Goal: Obtain resource: Obtain resource

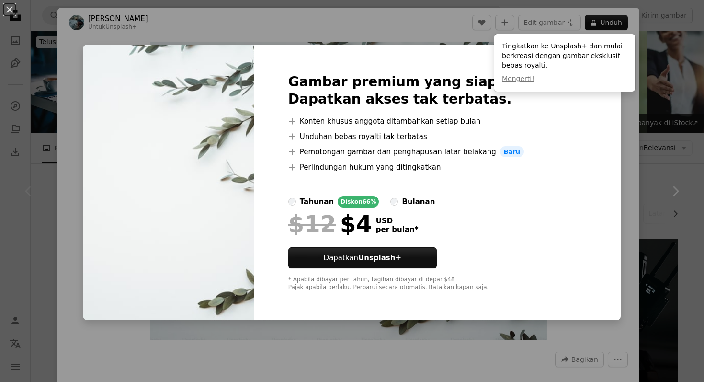
scroll to position [108, 0]
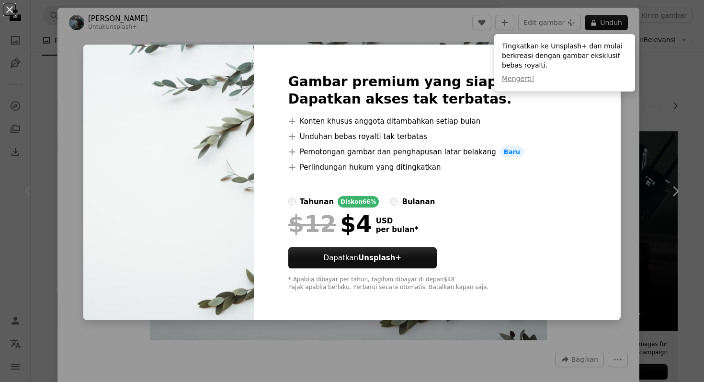
click at [631, 118] on div "An X shape Gambar premium yang siap digunakan. Dapatkan akses tak terbatas. A p…" at bounding box center [352, 191] width 704 height 382
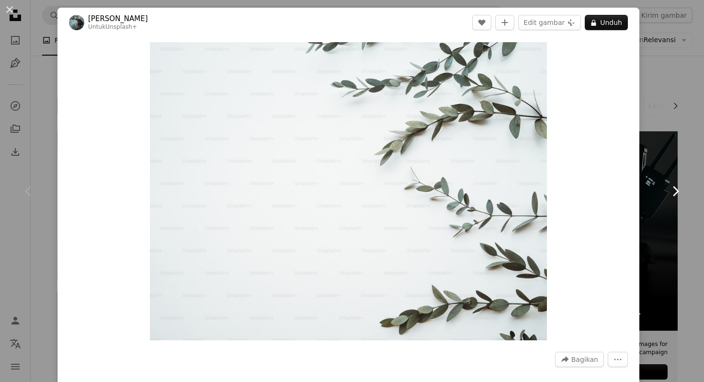
click at [676, 160] on link "Chevron right" at bounding box center [675, 191] width 57 height 92
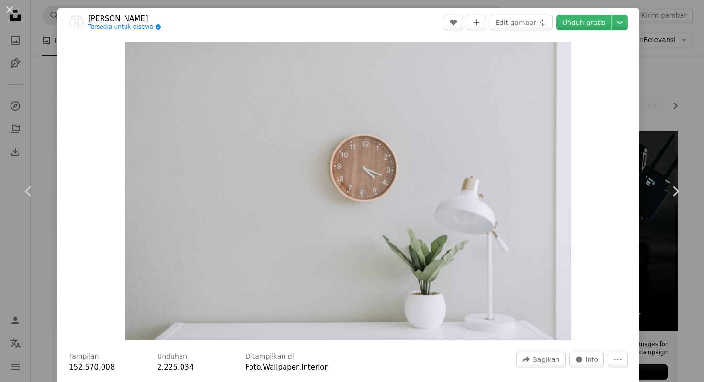
click at [661, 100] on div "An X shape Chevron left Chevron right [PERSON_NAME] Tersedia untuk disewa A che…" at bounding box center [352, 191] width 704 height 382
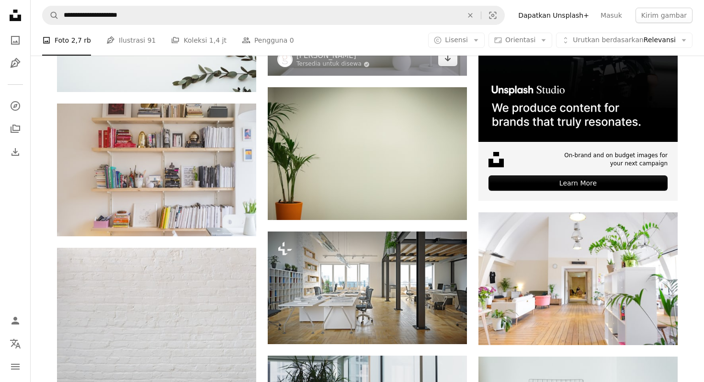
scroll to position [354, 0]
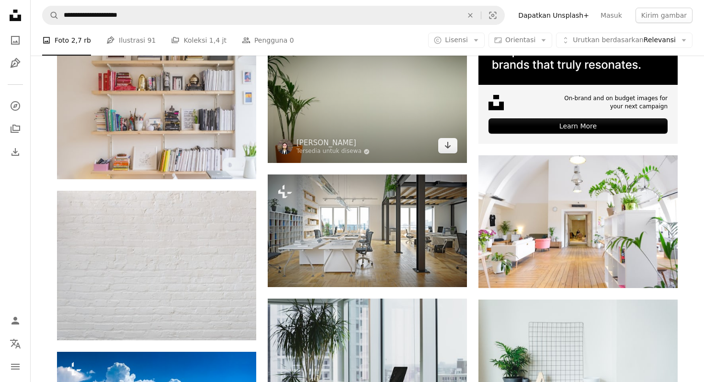
click at [402, 103] on img at bounding box center [367, 96] width 199 height 133
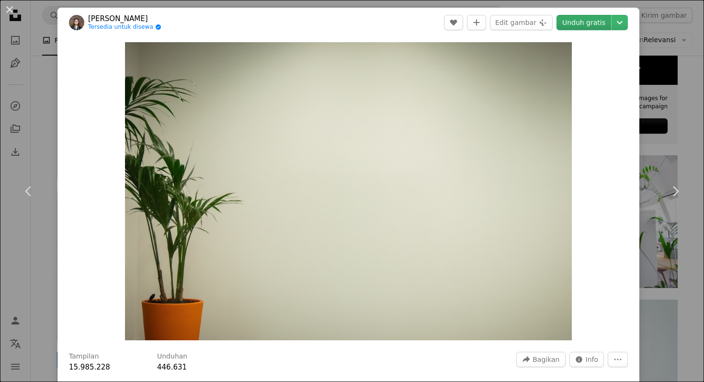
click at [598, 19] on link "Unduh gratis" at bounding box center [584, 22] width 55 height 15
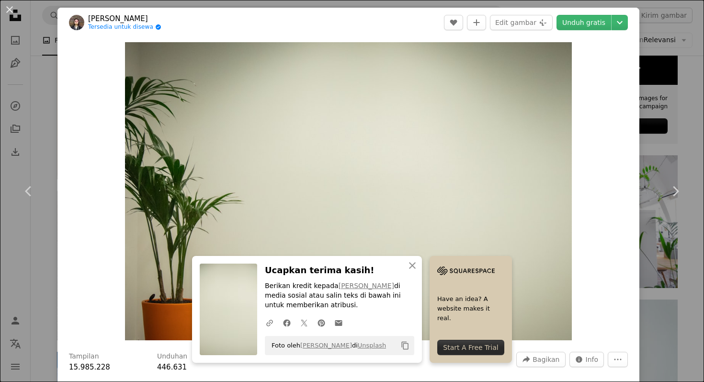
click at [669, 116] on div "An X shape Chevron left Chevron right [PERSON_NAME] Tersedia untuk disewa A che…" at bounding box center [352, 191] width 704 height 382
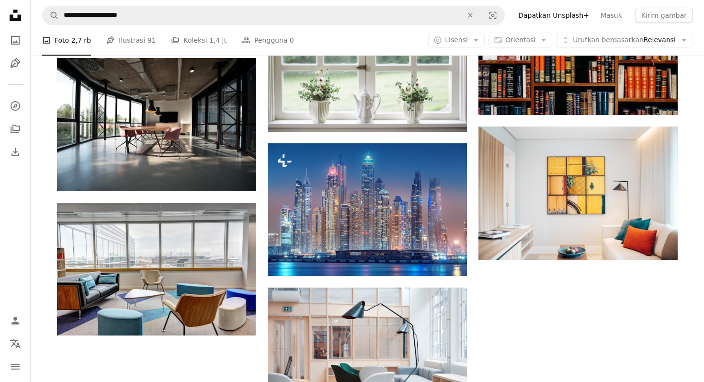
scroll to position [957, 0]
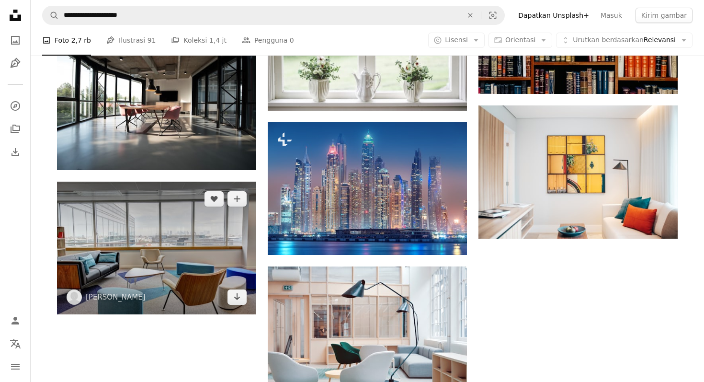
click at [224, 198] on img at bounding box center [156, 248] width 199 height 133
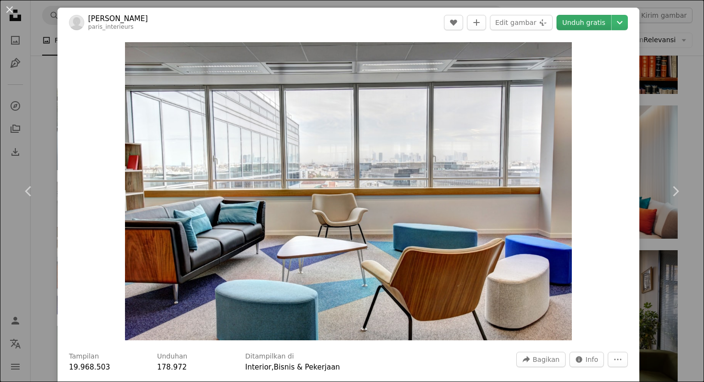
click at [596, 23] on link "Unduh gratis" at bounding box center [584, 22] width 55 height 15
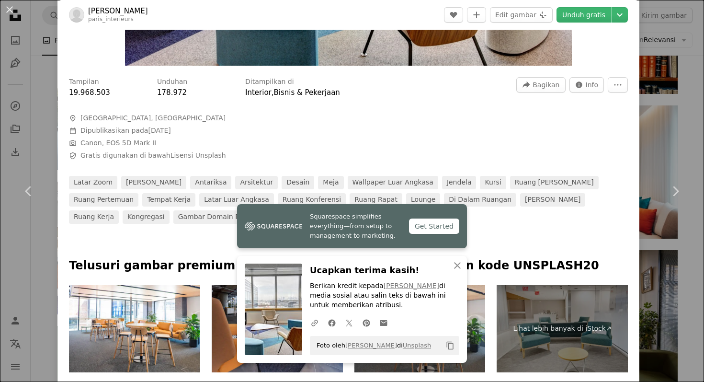
scroll to position [286, 0]
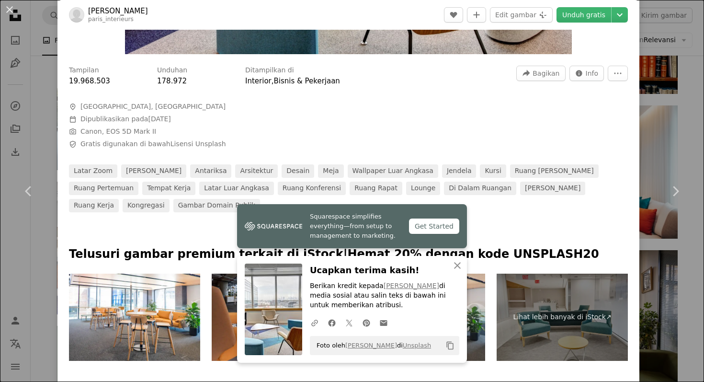
click at [656, 266] on div "An X shape Chevron left Chevron right [PERSON_NAME] paris_interieurs A heart A …" at bounding box center [352, 191] width 704 height 382
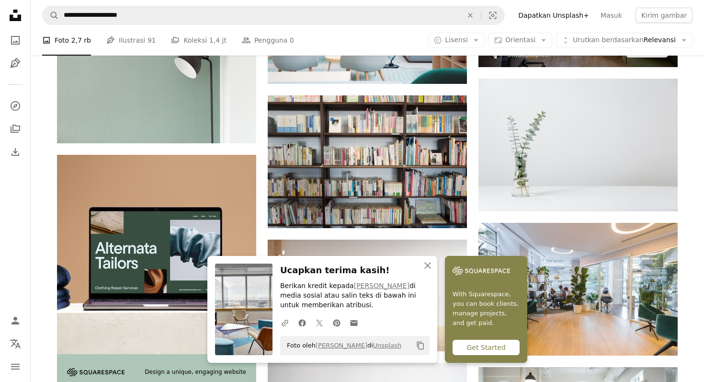
scroll to position [1285, 0]
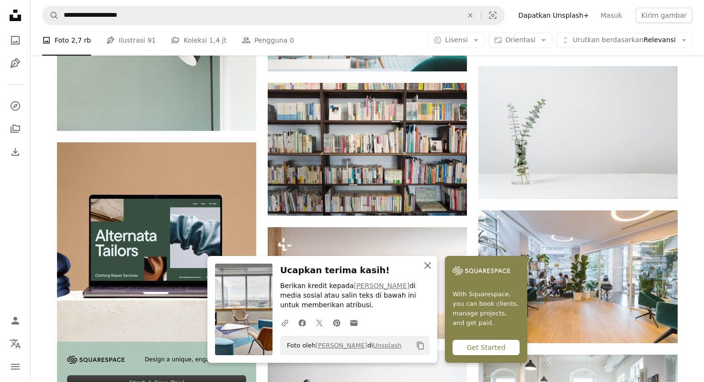
click at [432, 264] on icon "An X shape" at bounding box center [427, 265] width 11 height 11
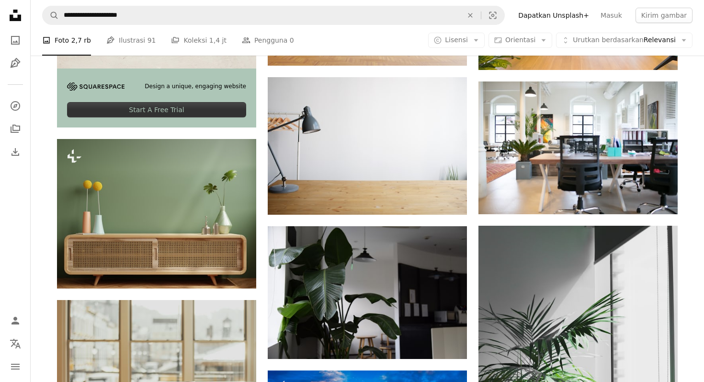
scroll to position [1560, 0]
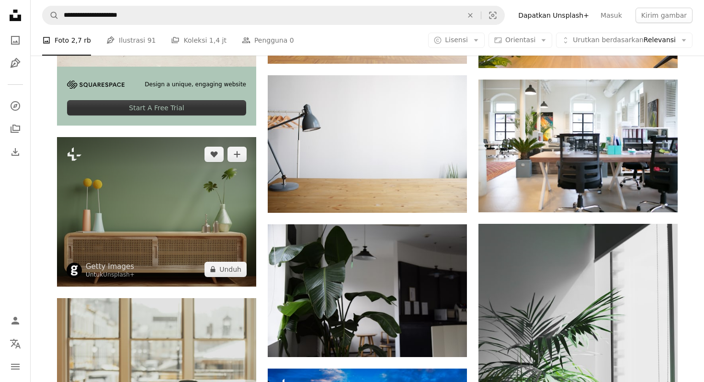
click at [174, 237] on img at bounding box center [156, 211] width 199 height 149
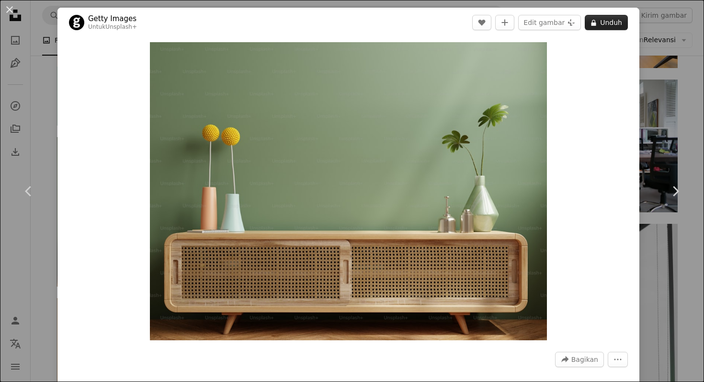
click at [609, 23] on button "A lock Unduh" at bounding box center [606, 22] width 43 height 15
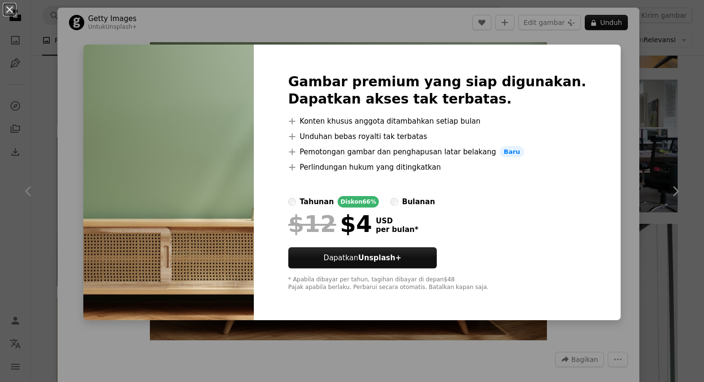
click at [613, 189] on div "An X shape Gambar premium yang siap digunakan. Dapatkan akses tak terbatas. A p…" at bounding box center [352, 191] width 704 height 382
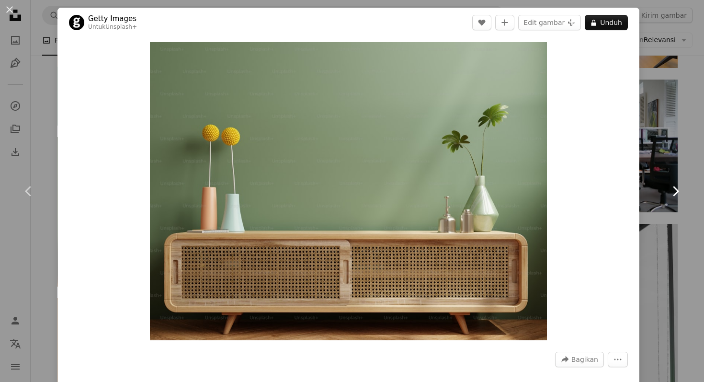
click at [653, 203] on link "Chevron right" at bounding box center [675, 191] width 57 height 92
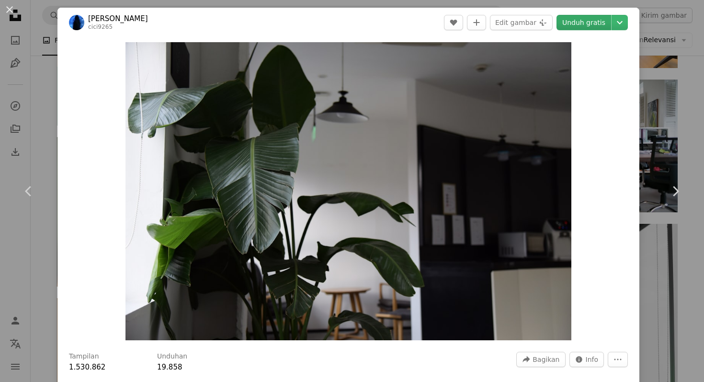
click at [599, 21] on link "Unduh gratis" at bounding box center [584, 22] width 55 height 15
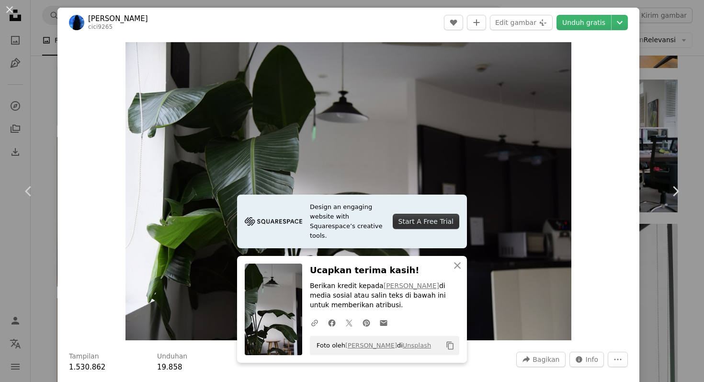
scroll to position [0, 0]
click at [659, 255] on div "An X shape Chevron left Chevron right Cici Hung cici9265 A heart A plus sign Ed…" at bounding box center [352, 191] width 704 height 382
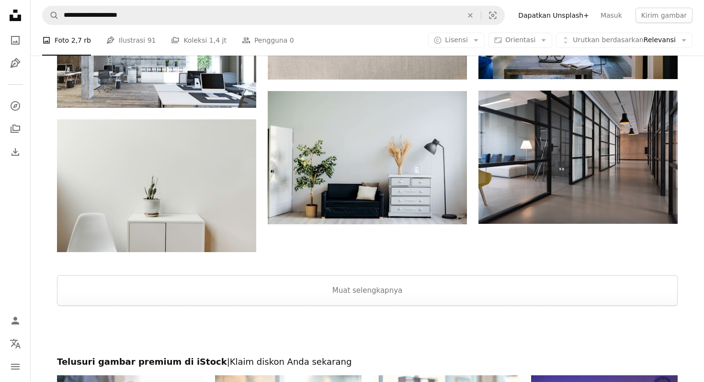
scroll to position [2147, 0]
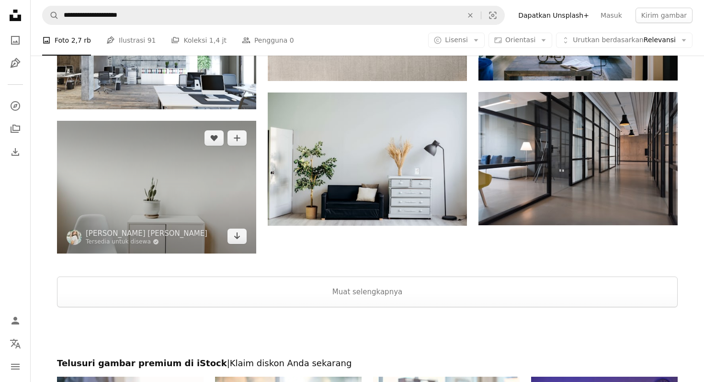
click at [234, 206] on img at bounding box center [156, 187] width 199 height 133
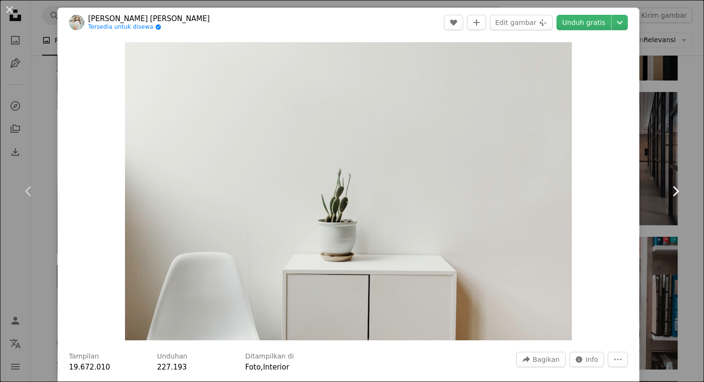
click at [677, 164] on link "Chevron right" at bounding box center [675, 191] width 57 height 92
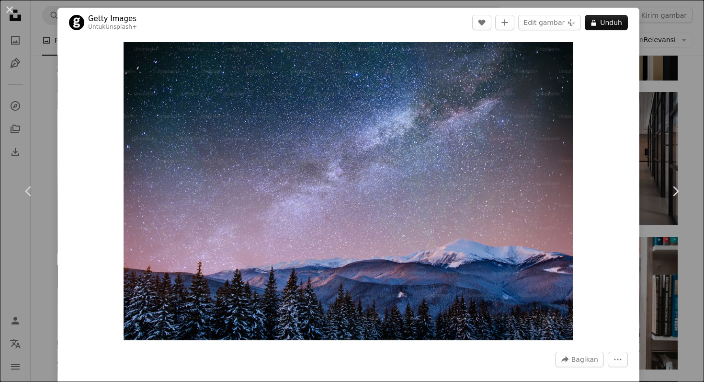
click at [684, 133] on div "An X shape Chevron left Chevron right Getty Images Untuk Unsplash+ A heart A pl…" at bounding box center [352, 191] width 704 height 382
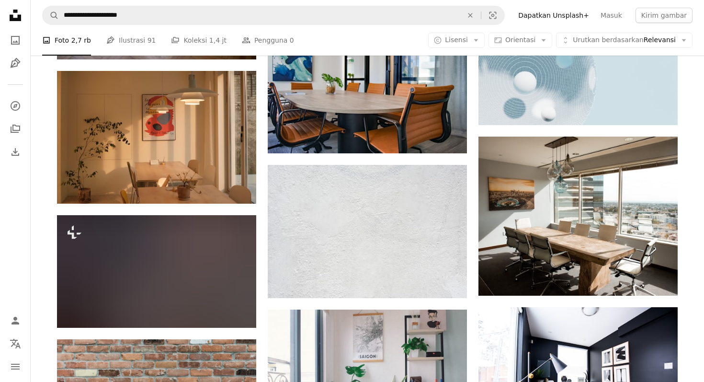
scroll to position [2919, 0]
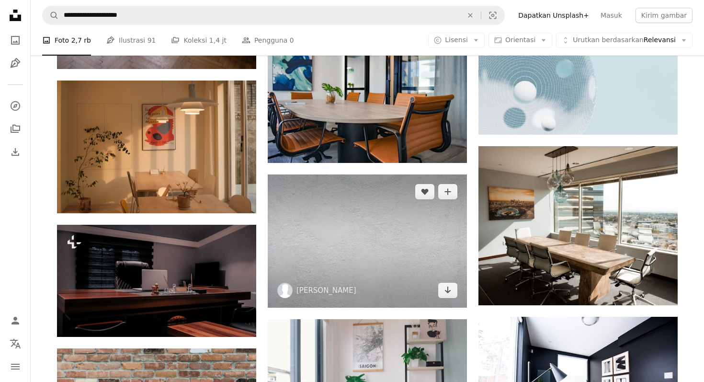
click at [409, 254] on img at bounding box center [367, 240] width 199 height 133
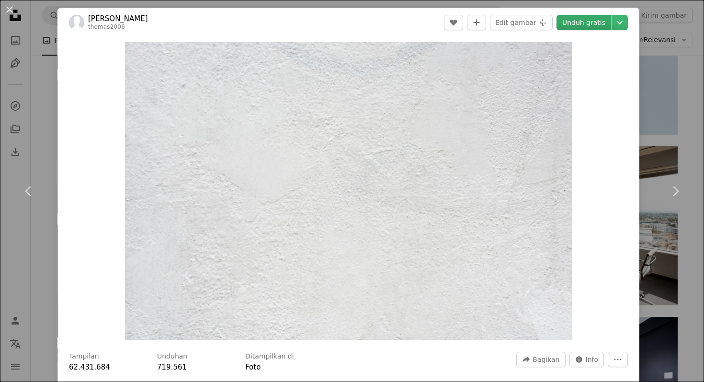
click at [592, 23] on link "Unduh gratis" at bounding box center [584, 22] width 55 height 15
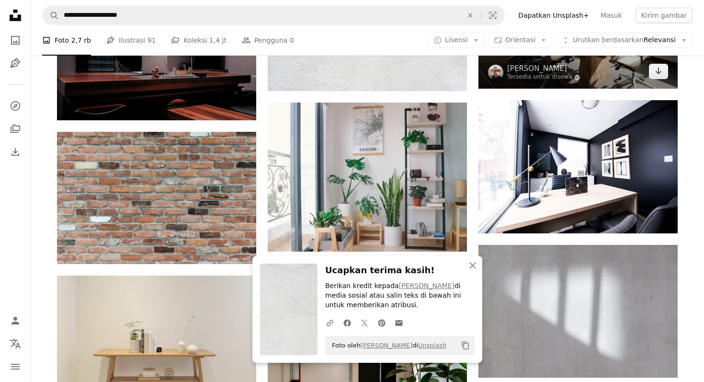
scroll to position [3128, 0]
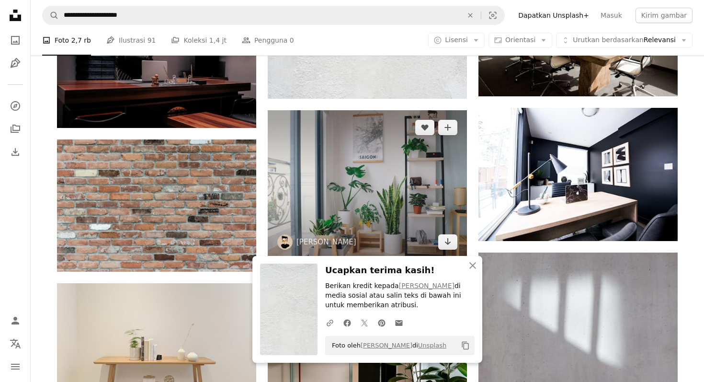
click at [416, 208] on img at bounding box center [367, 184] width 199 height 149
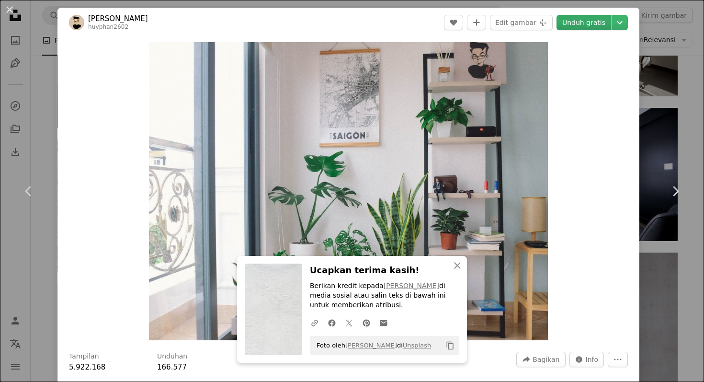
click at [597, 23] on link "Unduh gratis" at bounding box center [584, 22] width 55 height 15
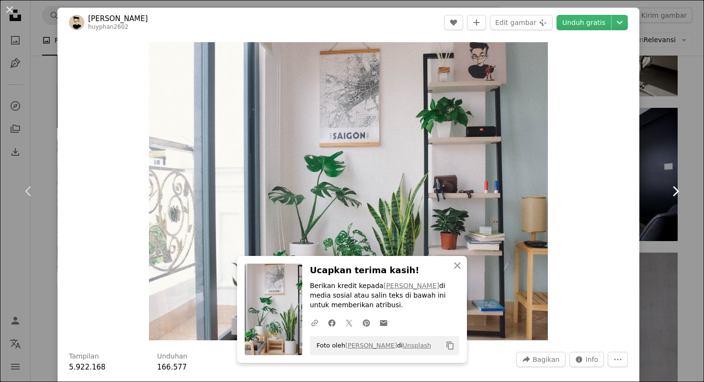
click at [687, 147] on link "Chevron right" at bounding box center [675, 191] width 57 height 92
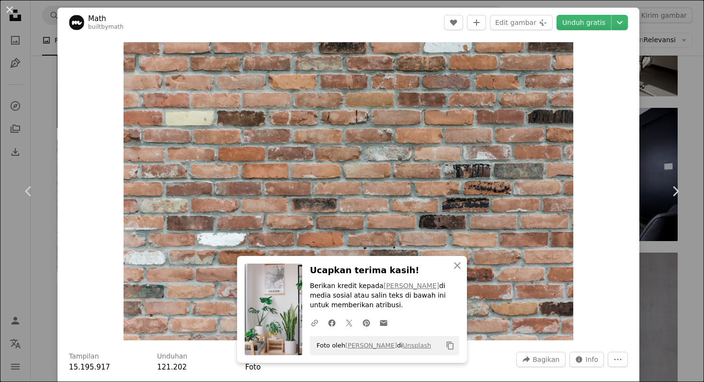
click at [638, 163] on div "Zoom in" at bounding box center [348, 191] width 582 height 308
click at [604, 25] on link "Unduh gratis" at bounding box center [584, 22] width 55 height 15
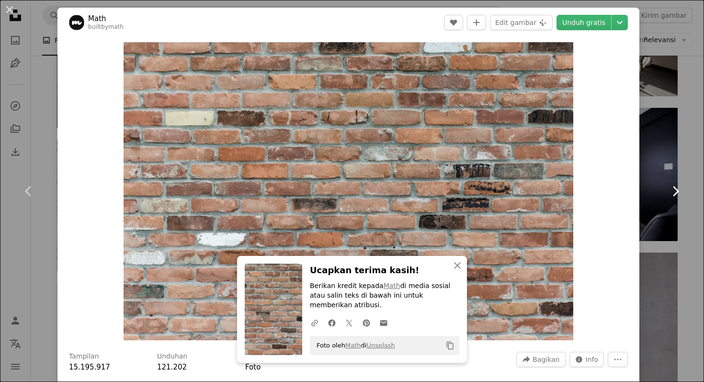
click at [695, 184] on link "Chevron right" at bounding box center [675, 191] width 57 height 92
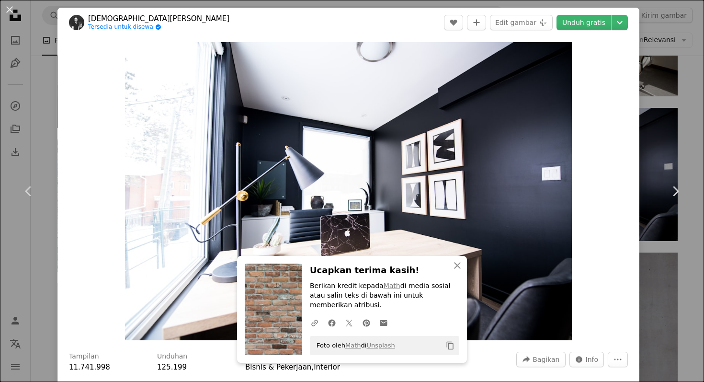
click at [704, 113] on div "An X shape Chevron left Chevron right [DEMOGRAPHIC_DATA][PERSON_NAME] Tersedia …" at bounding box center [352, 191] width 704 height 382
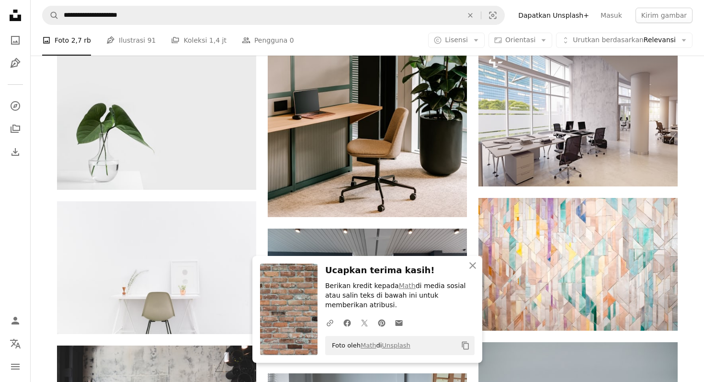
scroll to position [3468, 0]
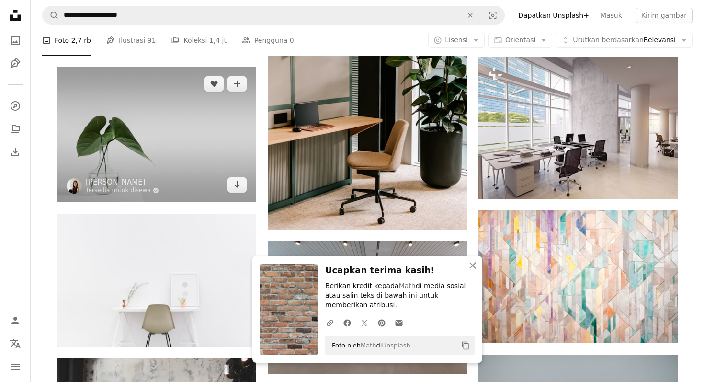
click at [157, 172] on img at bounding box center [156, 135] width 199 height 136
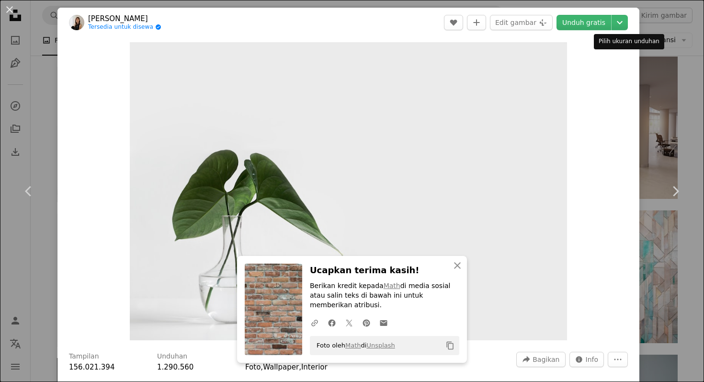
click at [636, 44] on div "Pilih ukuran unduhan" at bounding box center [629, 41] width 70 height 15
click at [455, 266] on icon "An X shape" at bounding box center [457, 265] width 11 height 11
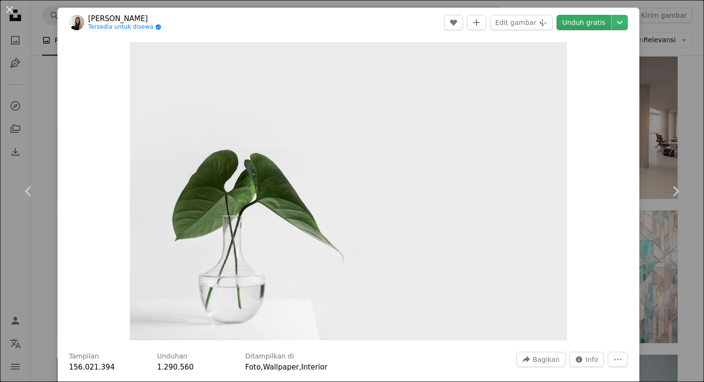
click at [586, 22] on link "Unduh gratis" at bounding box center [584, 22] width 55 height 15
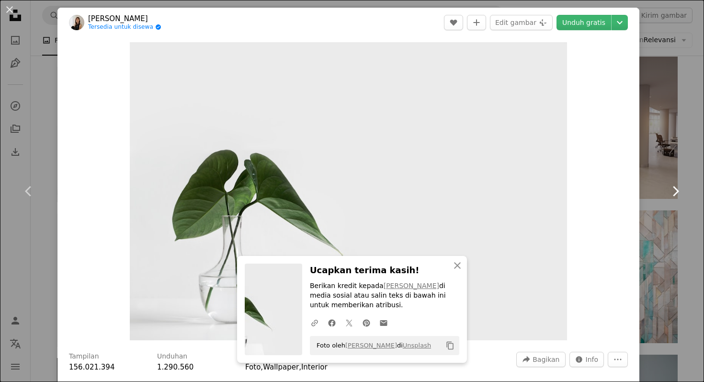
click at [687, 156] on link "Chevron right" at bounding box center [675, 191] width 57 height 92
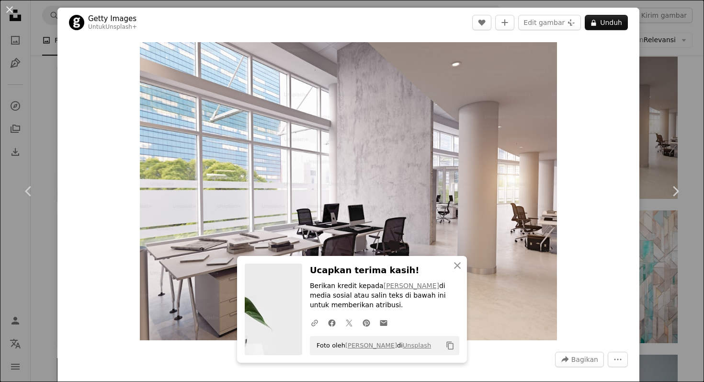
click at [704, 129] on div "An X shape Chevron left Chevron right Getty Images Untuk Unsplash+ A heart A pl…" at bounding box center [352, 191] width 704 height 382
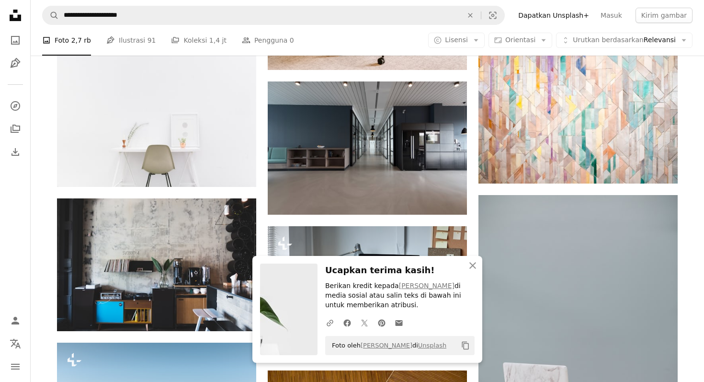
scroll to position [3634, 0]
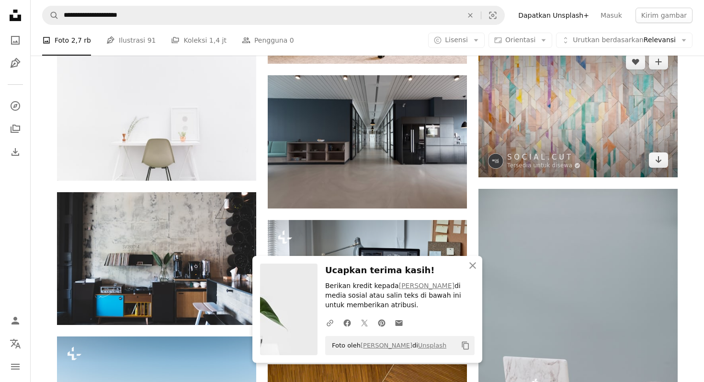
click at [637, 139] on img at bounding box center [578, 111] width 199 height 133
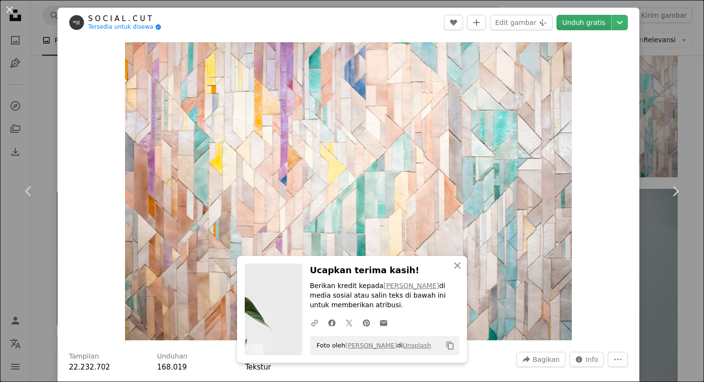
click at [587, 24] on link "Unduh gratis" at bounding box center [584, 22] width 55 height 15
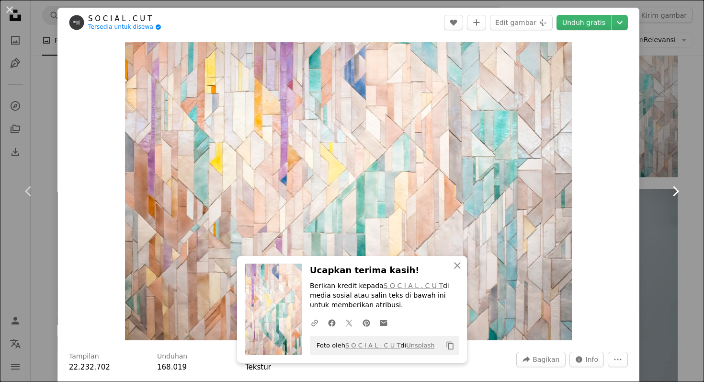
click at [695, 157] on link "Chevron right" at bounding box center [675, 191] width 57 height 92
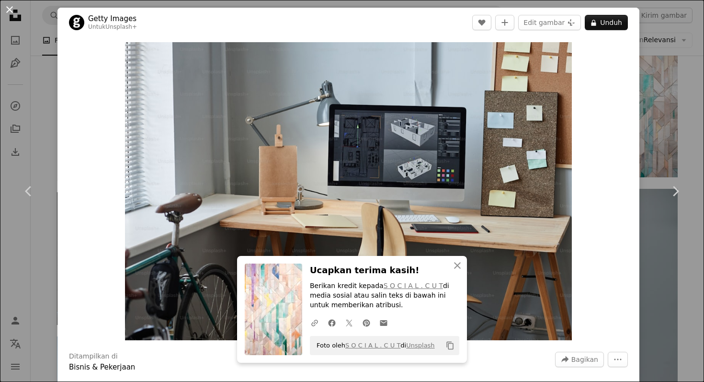
click at [11, 11] on button "An X shape" at bounding box center [9, 9] width 11 height 11
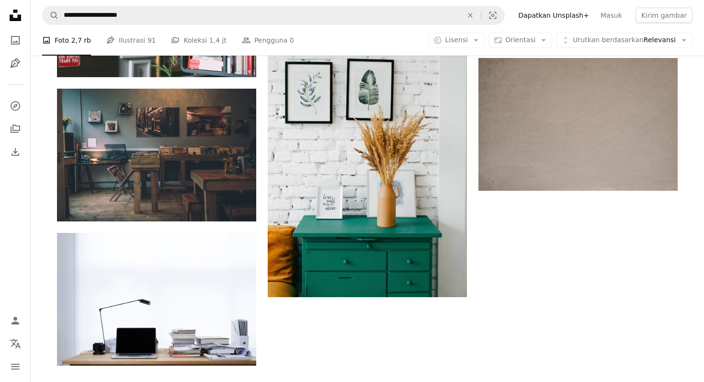
scroll to position [4579, 0]
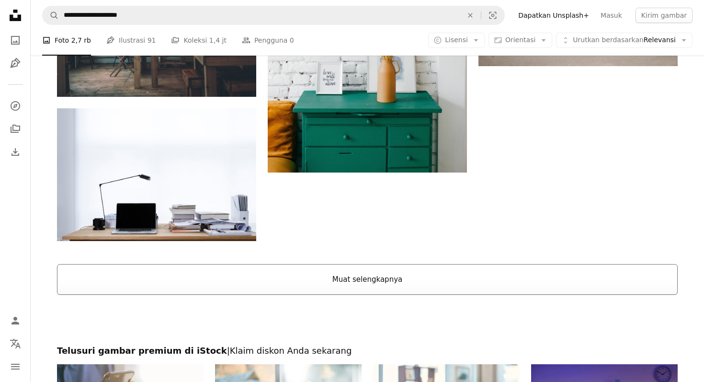
click at [219, 287] on button "Muat selengkapnya" at bounding box center [367, 279] width 621 height 31
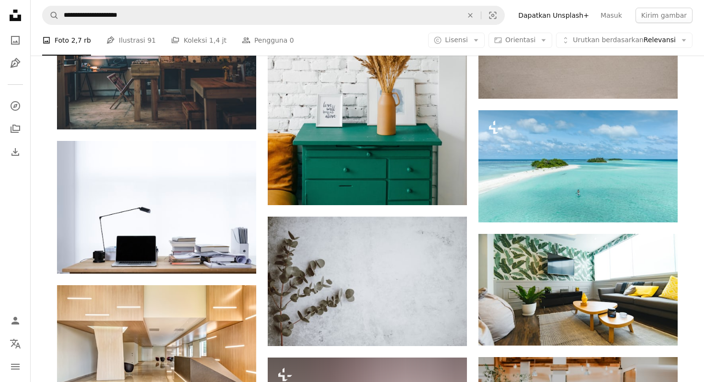
scroll to position [4545, 0]
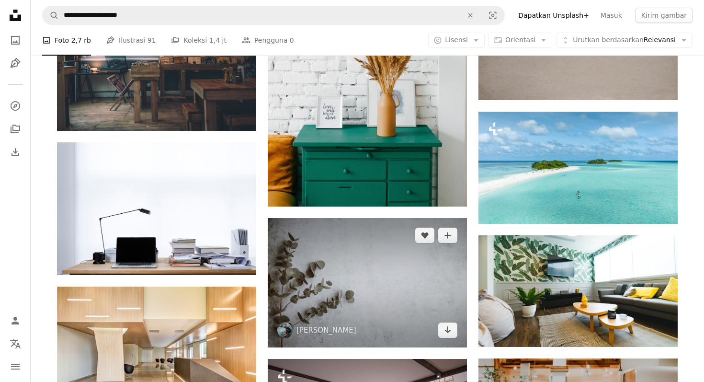
click at [340, 305] on img at bounding box center [367, 282] width 199 height 129
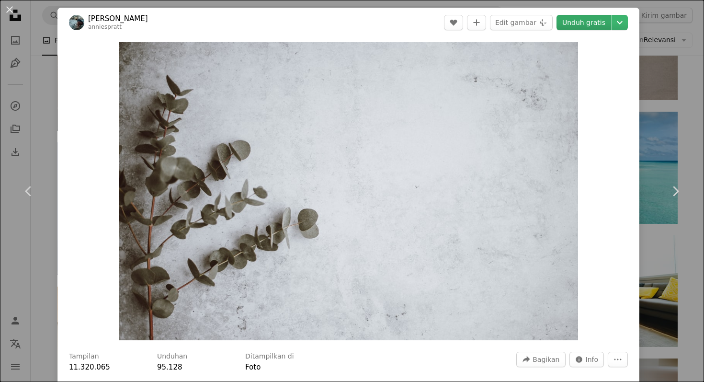
click at [593, 24] on link "Unduh gratis" at bounding box center [584, 22] width 55 height 15
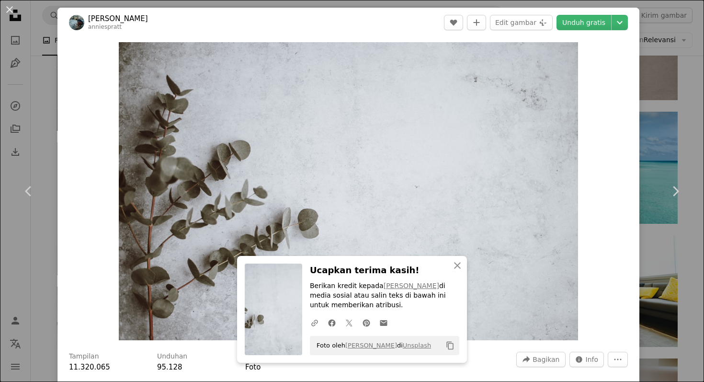
click at [675, 132] on div "An X shape Chevron left Chevron right [PERSON_NAME] anniespratt A heart A plus …" at bounding box center [352, 191] width 704 height 382
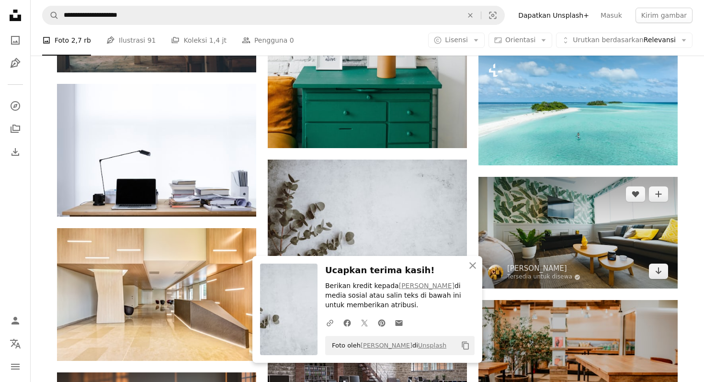
scroll to position [4607, 0]
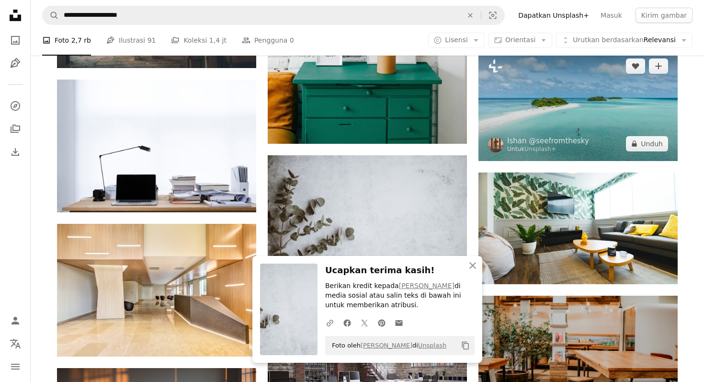
click at [669, 125] on img at bounding box center [578, 105] width 199 height 112
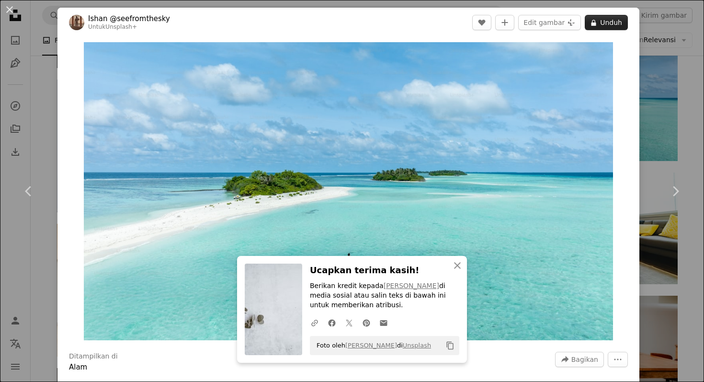
click at [624, 23] on button "A lock Unduh" at bounding box center [606, 22] width 43 height 15
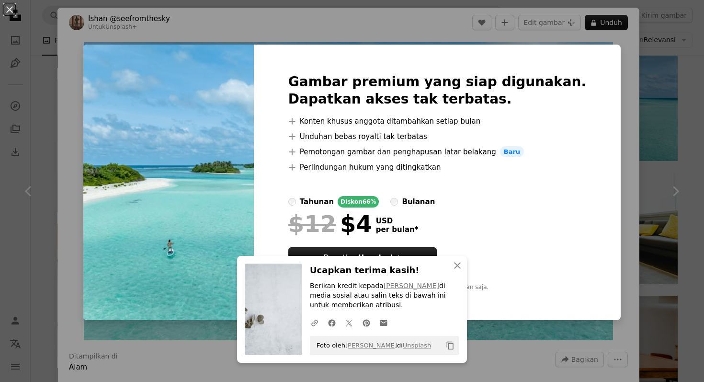
click at [626, 114] on div "An X shape Gambar premium yang siap digunakan. Dapatkan akses tak terbatas. A p…" at bounding box center [352, 191] width 704 height 382
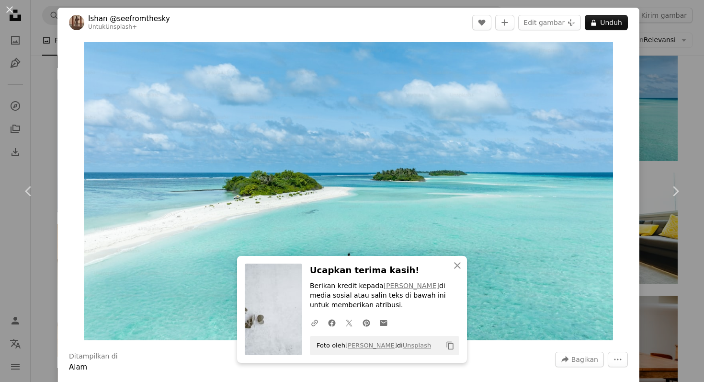
click at [680, 136] on div "An X shape Chevron left Chevron right [PERSON_NAME] @seefromthesky Untuk Unspla…" at bounding box center [352, 191] width 704 height 382
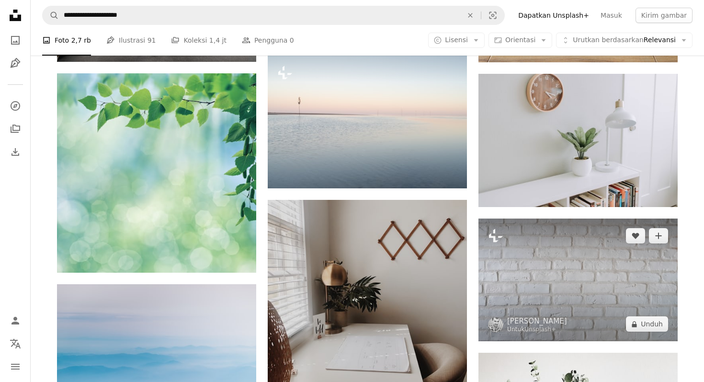
scroll to position [6079, 0]
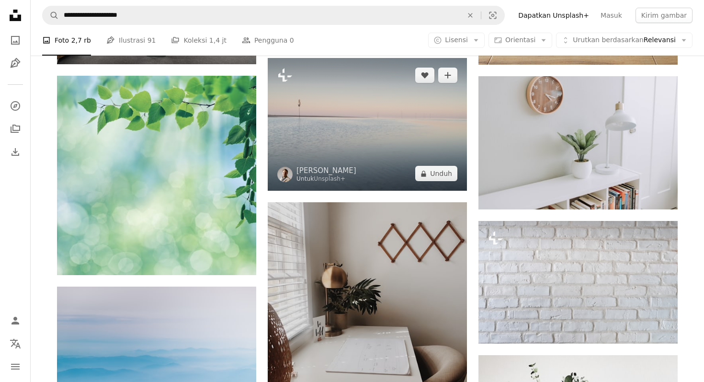
click at [349, 183] on div "Untuk Unsplash+" at bounding box center [327, 179] width 60 height 8
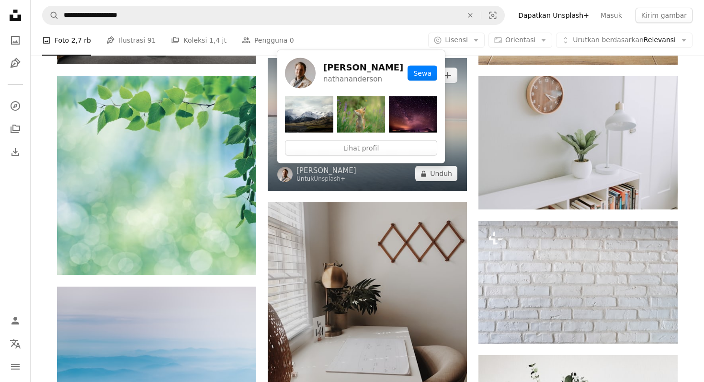
click at [389, 170] on img at bounding box center [367, 124] width 199 height 133
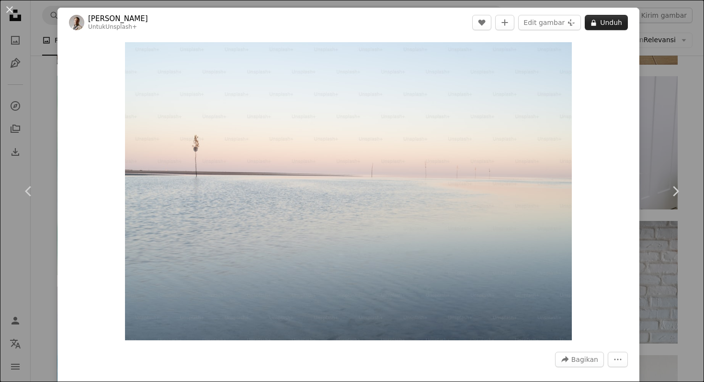
click at [609, 23] on button "A lock Unduh" at bounding box center [606, 22] width 43 height 15
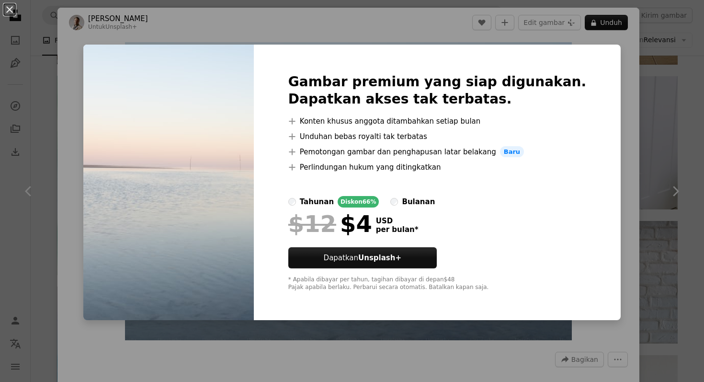
click at [669, 93] on div "An X shape Gambar premium yang siap digunakan. Dapatkan akses tak terbatas. A p…" at bounding box center [352, 191] width 704 height 382
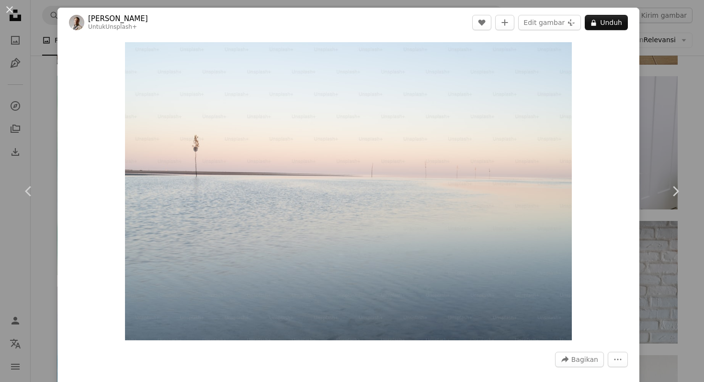
click at [669, 93] on div "An X shape Chevron left Chevron right [PERSON_NAME] Untuk Unsplash+ A heart A p…" at bounding box center [352, 191] width 704 height 382
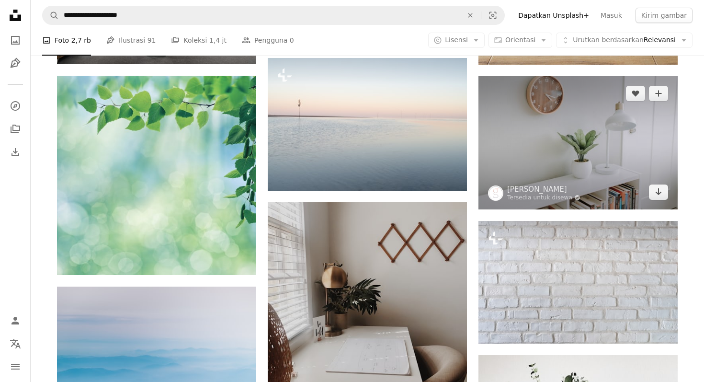
click at [669, 93] on img at bounding box center [578, 142] width 199 height 133
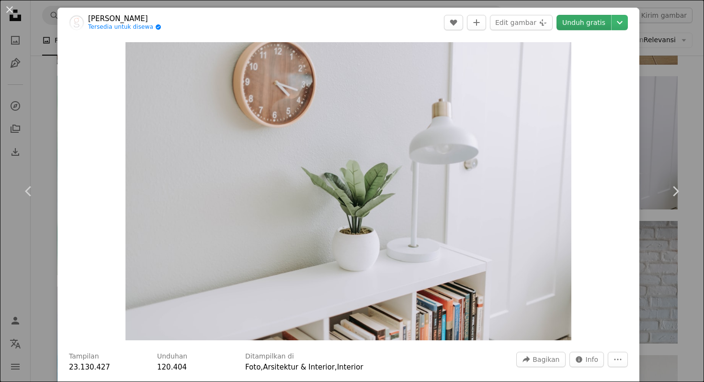
click at [597, 22] on link "Unduh gratis" at bounding box center [584, 22] width 55 height 15
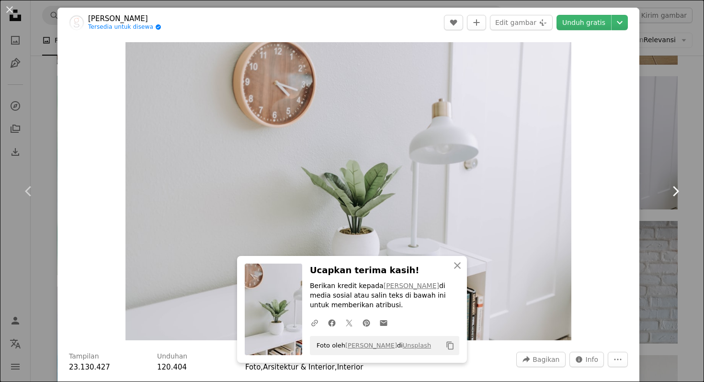
click at [660, 170] on link "Chevron right" at bounding box center [675, 191] width 57 height 92
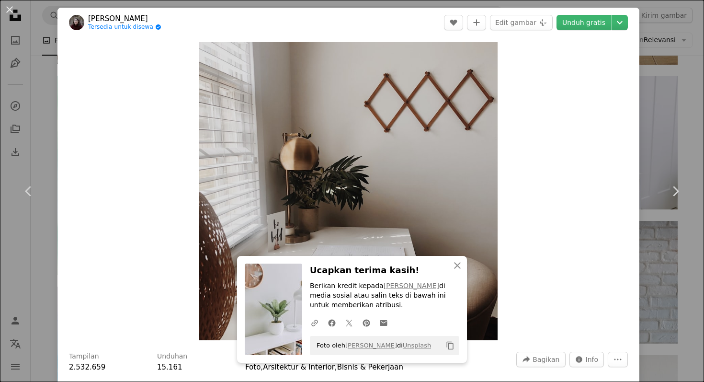
click at [668, 58] on div "An X shape Chevron left Chevron right [PERSON_NAME] Tersedia untuk disewa A che…" at bounding box center [352, 191] width 704 height 382
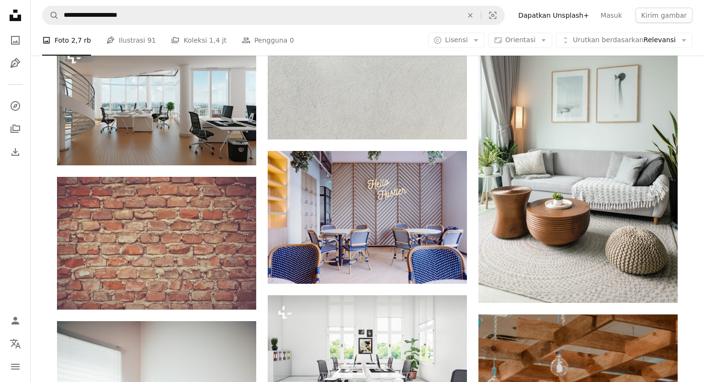
scroll to position [7269, 0]
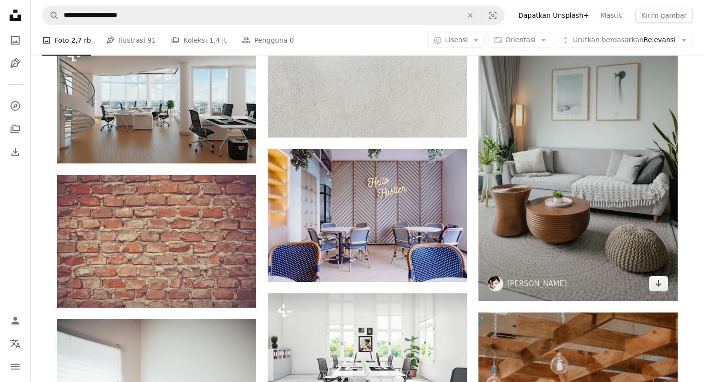
click at [551, 210] on img at bounding box center [578, 151] width 199 height 299
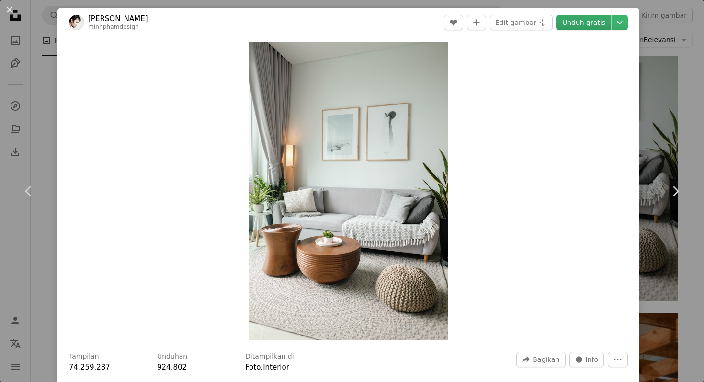
click at [595, 21] on link "Unduh gratis" at bounding box center [584, 22] width 55 height 15
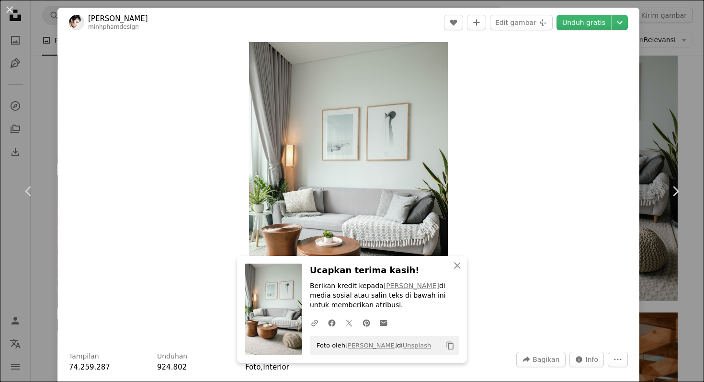
click at [690, 80] on div "An X shape Chevron left Chevron right [PERSON_NAME] minhphamdesign A heart A pl…" at bounding box center [352, 191] width 704 height 382
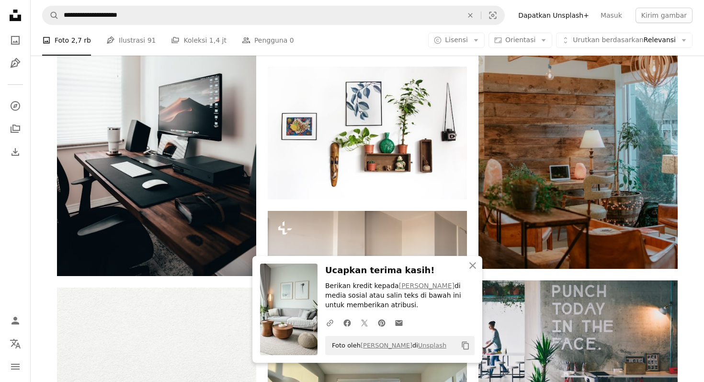
scroll to position [7612, 0]
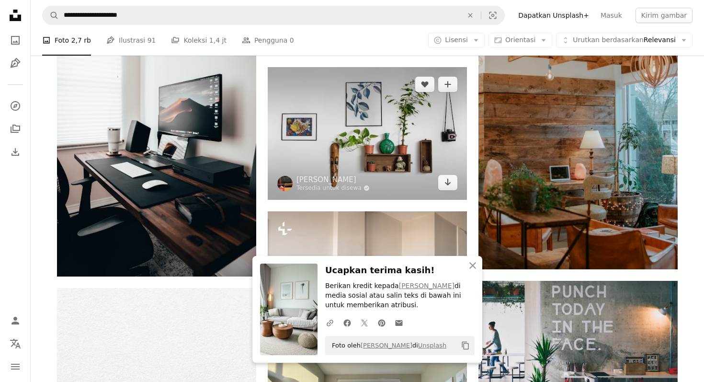
click at [320, 141] on img at bounding box center [367, 133] width 199 height 133
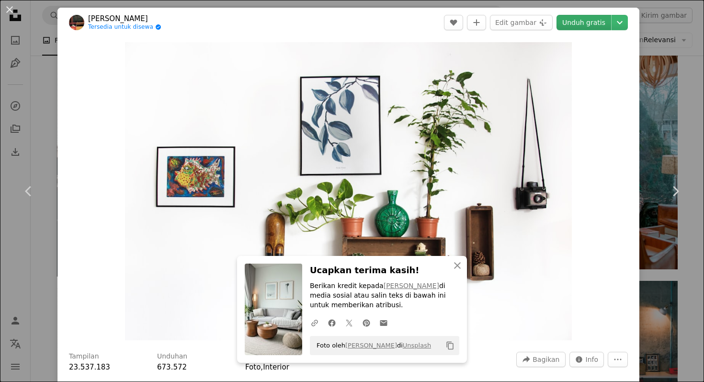
click at [603, 21] on link "Unduh gratis" at bounding box center [584, 22] width 55 height 15
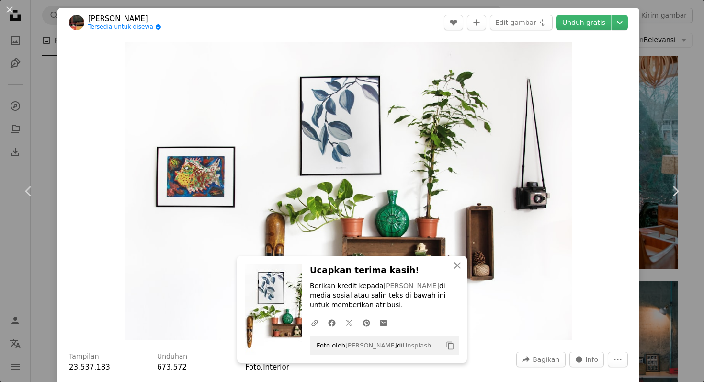
click at [687, 118] on div "An X shape Chevron left Chevron right Manja Vitolic Tersedia untuk disewa A che…" at bounding box center [352, 191] width 704 height 382
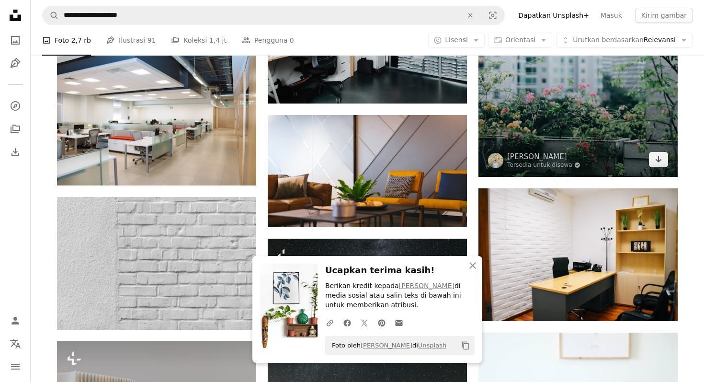
scroll to position [8160, 0]
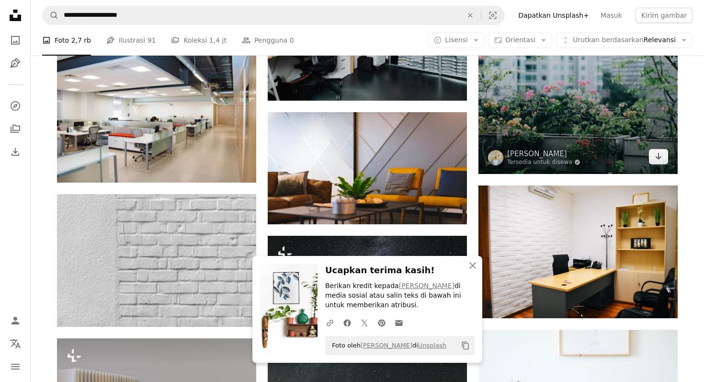
click at [604, 138] on img at bounding box center [578, 24] width 199 height 299
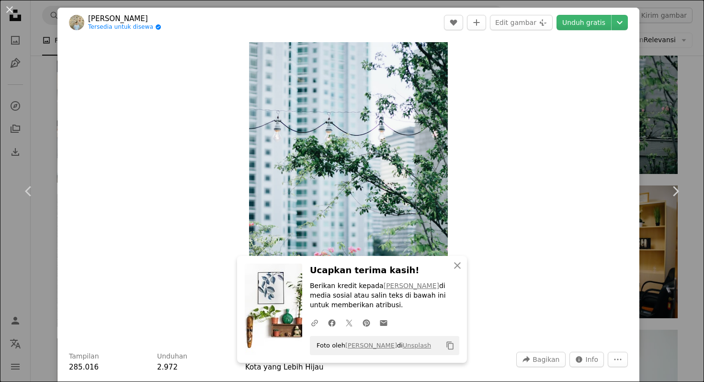
click at [704, 128] on div "An X shape Chevron left Chevron right [PERSON_NAME] Tersedia untuk disewa A che…" at bounding box center [352, 191] width 704 height 382
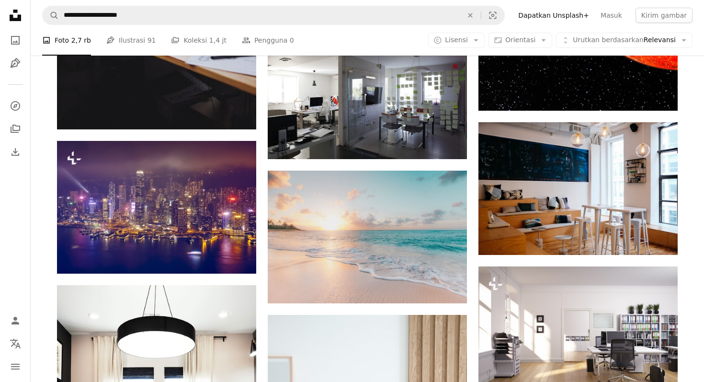
scroll to position [10138, 0]
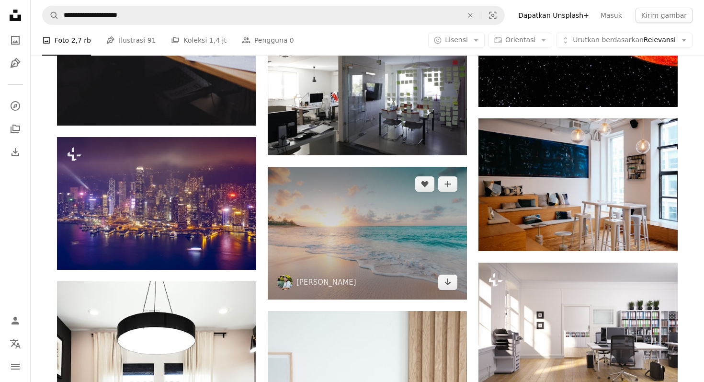
click at [411, 238] on img at bounding box center [367, 233] width 199 height 132
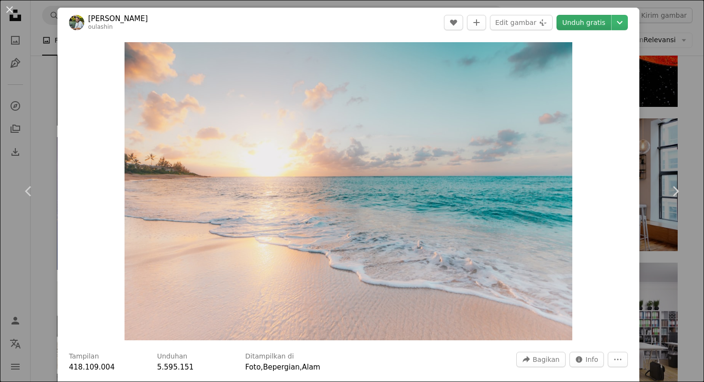
click at [605, 25] on link "Unduh gratis" at bounding box center [584, 22] width 55 height 15
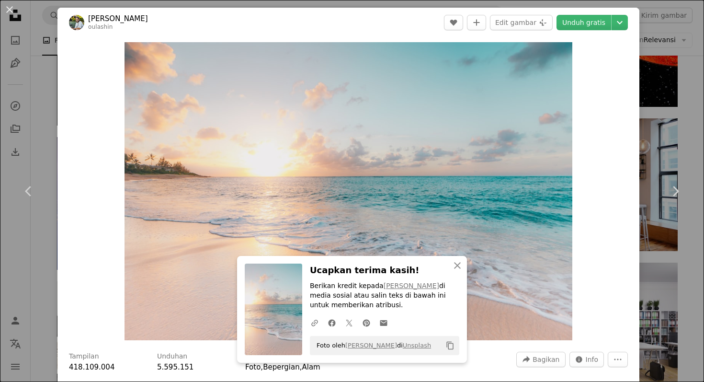
click at [689, 92] on div "An X shape Chevron left Chevron right [PERSON_NAME] oulashin A heart A plus sig…" at bounding box center [352, 191] width 704 height 382
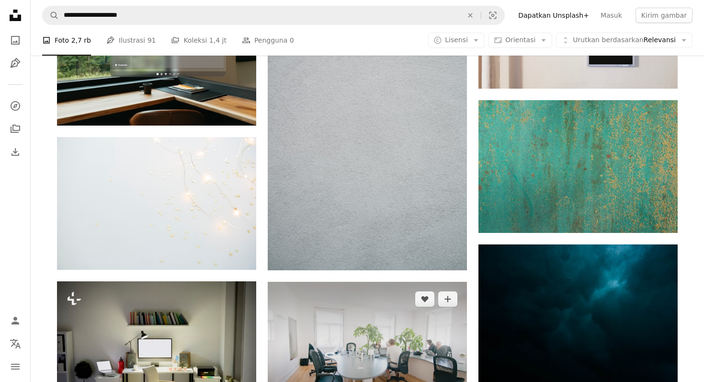
scroll to position [11444, 0]
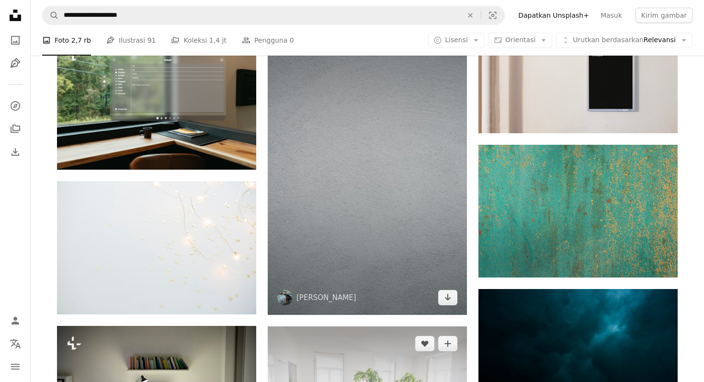
click at [376, 138] on img at bounding box center [367, 165] width 199 height 299
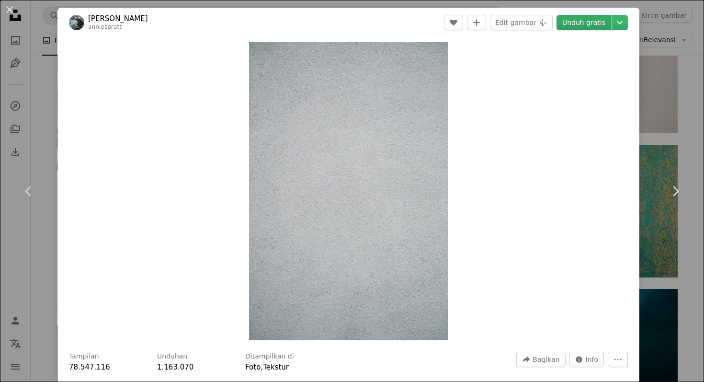
click at [606, 24] on link "Unduh gratis" at bounding box center [584, 22] width 55 height 15
